Goal: Task Accomplishment & Management: Complete application form

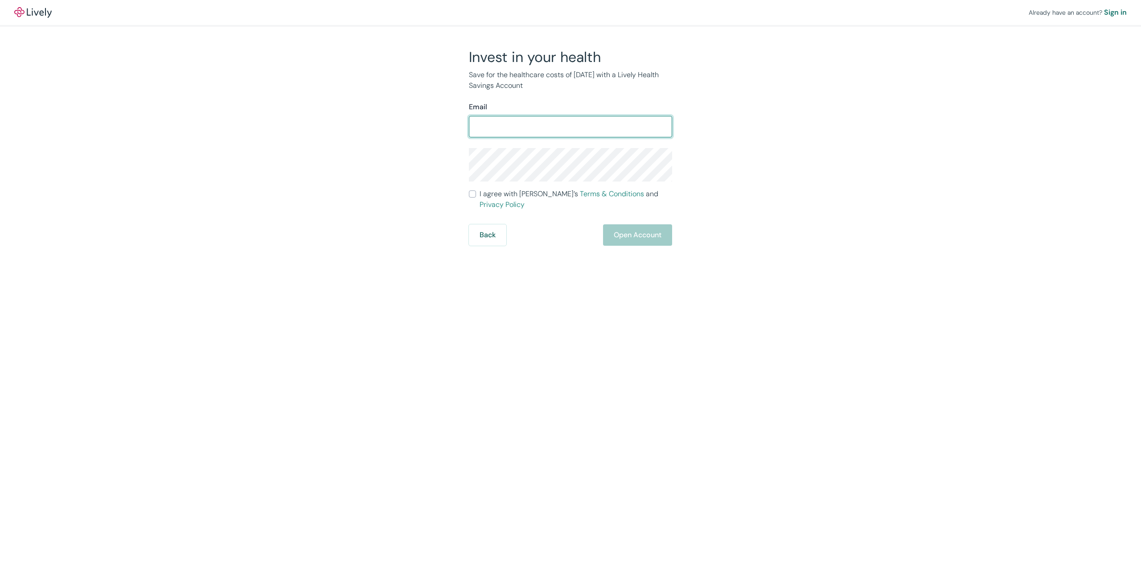
click at [518, 124] on input "Email" at bounding box center [570, 127] width 203 height 18
type input "[PERSON_NAME][EMAIL_ADDRESS][DOMAIN_NAME]"
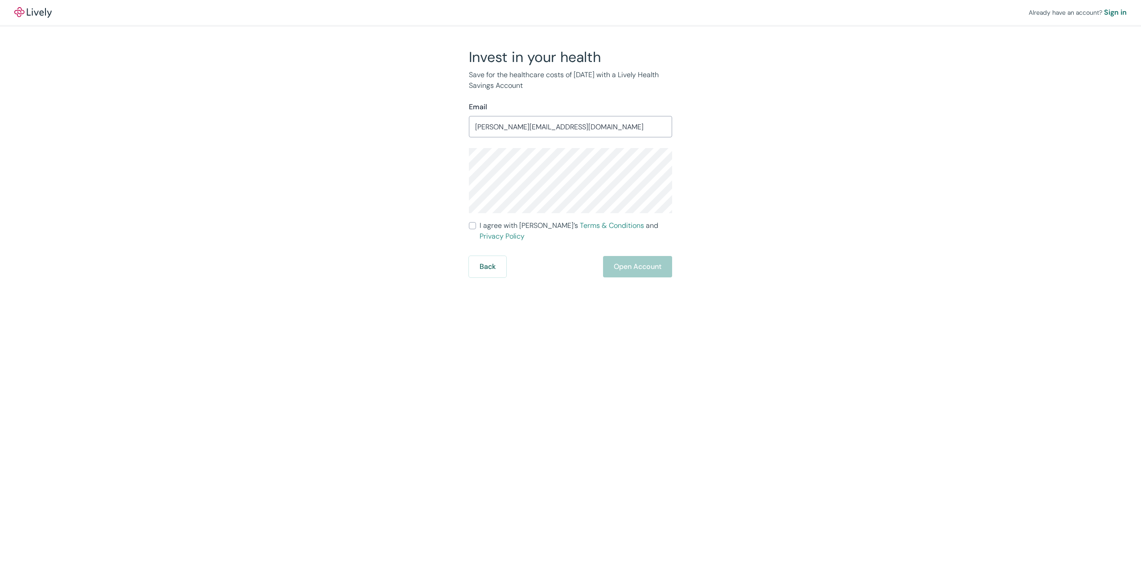
click at [394, 175] on div "Invest in your health Save for the healthcare costs of [DATE] with a Lively Hea…" at bounding box center [565, 162] width 428 height 229
click at [475, 227] on input "I agree with Lively’s Terms & Conditions and Privacy Policy" at bounding box center [472, 225] width 7 height 7
checkbox input "true"
click at [648, 256] on button "Open Account" at bounding box center [637, 266] width 69 height 21
